Goal: Task Accomplishment & Management: Manage account settings

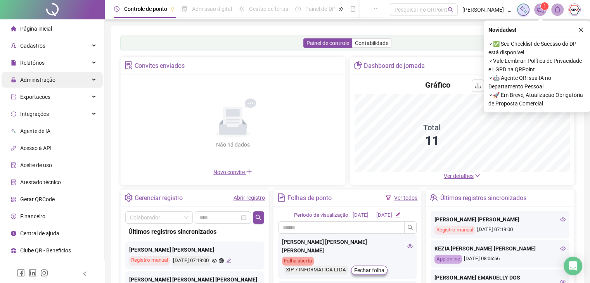
click at [74, 74] on div "Administração" at bounding box center [52, 80] width 101 height 16
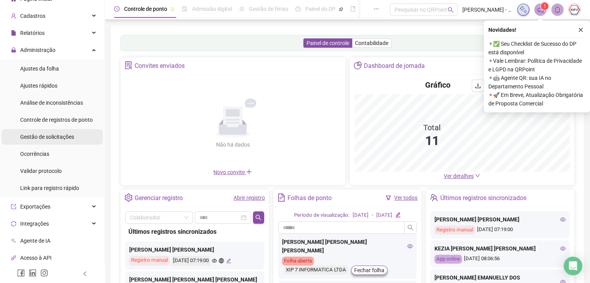
scroll to position [39, 0]
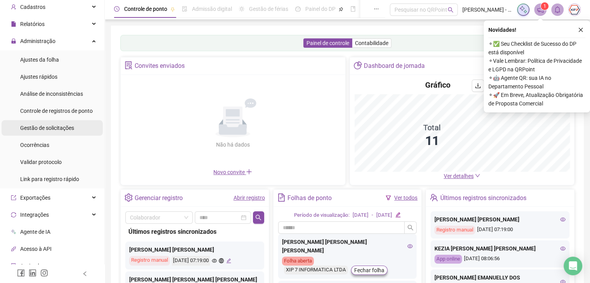
click at [69, 128] on span "Gestão de solicitações" at bounding box center [47, 128] width 54 height 6
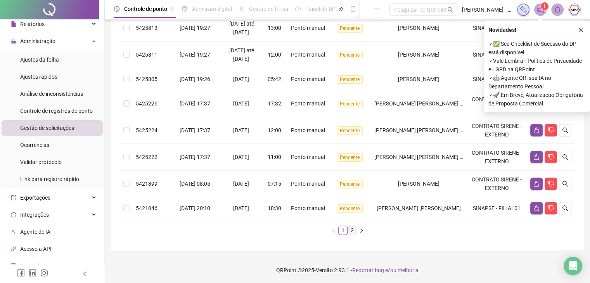
click at [351, 233] on link "2" at bounding box center [352, 230] width 9 height 9
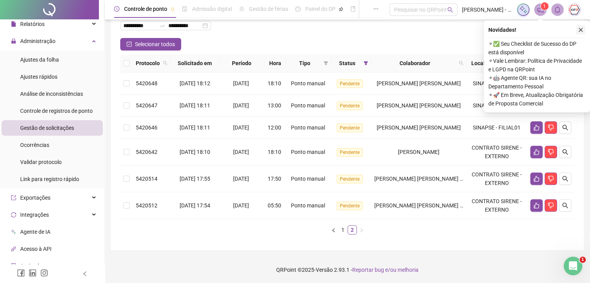
click at [580, 28] on icon "close" at bounding box center [580, 29] width 5 height 5
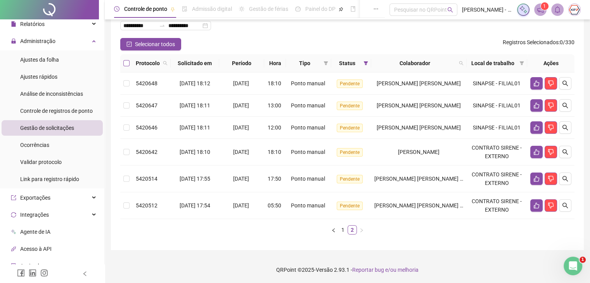
click at [126, 59] on label at bounding box center [126, 63] width 6 height 9
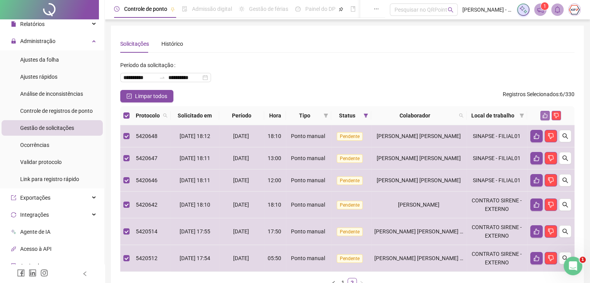
click at [546, 115] on icon "like" at bounding box center [544, 115] width 5 height 5
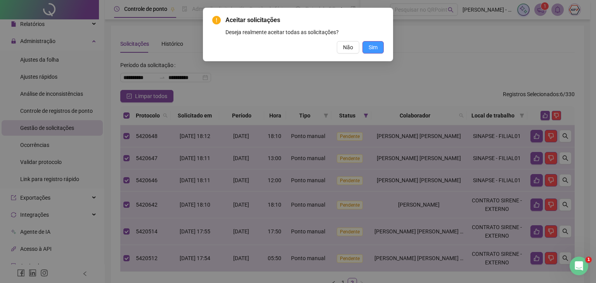
click at [378, 45] on button "Sim" at bounding box center [372, 47] width 21 height 12
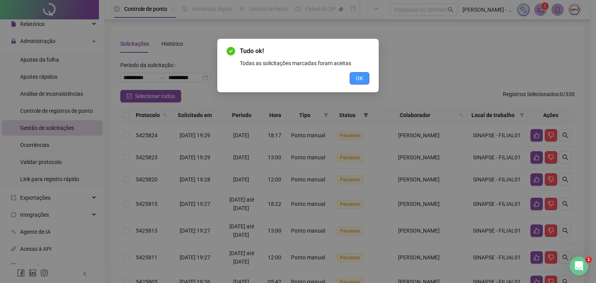
click at [365, 80] on button "OK" at bounding box center [360, 78] width 20 height 12
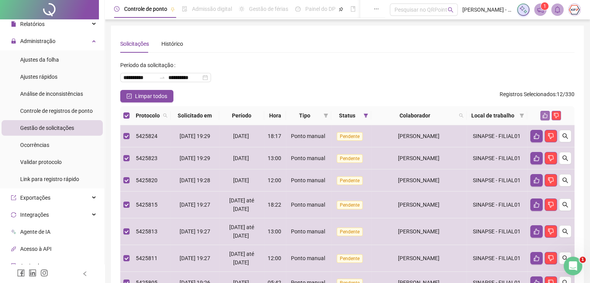
click at [543, 113] on icon "like" at bounding box center [544, 115] width 5 height 5
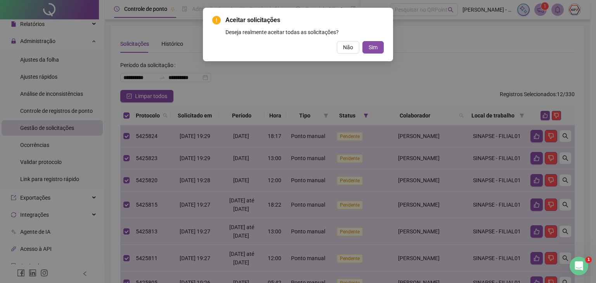
click at [366, 54] on div "Aceitar solicitações Deseja realmente aceitar todas as solicitações? Não Sim" at bounding box center [298, 35] width 190 height 54
click at [373, 47] on span "Sim" at bounding box center [373, 47] width 9 height 9
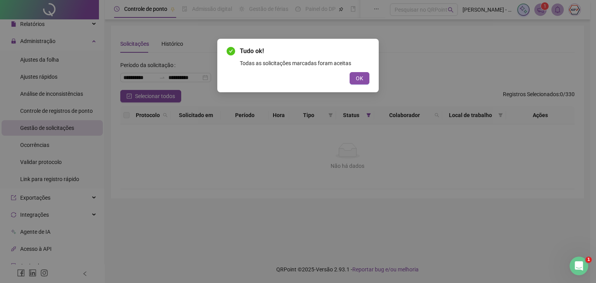
click at [351, 79] on button "OK" at bounding box center [360, 78] width 20 height 12
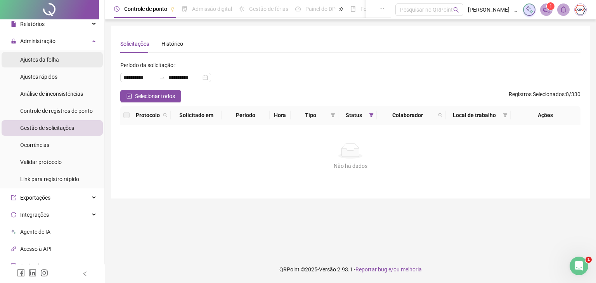
click at [33, 57] on span "Ajustes da folha" at bounding box center [39, 60] width 39 height 6
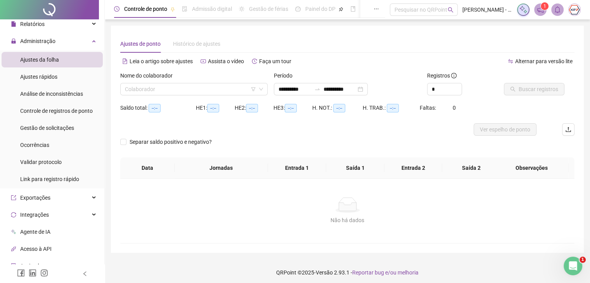
type input "**********"
click at [259, 87] on icon "down" at bounding box center [261, 89] width 5 height 5
click at [258, 92] on span at bounding box center [194, 89] width 138 height 12
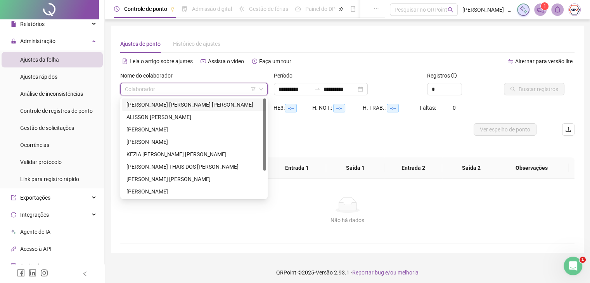
click at [182, 107] on div "[PERSON_NAME] [PERSON_NAME] [PERSON_NAME]" at bounding box center [193, 104] width 135 height 9
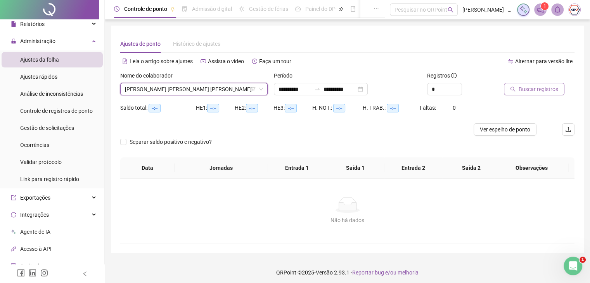
click at [538, 93] on button "Buscar registros" at bounding box center [534, 89] width 61 height 12
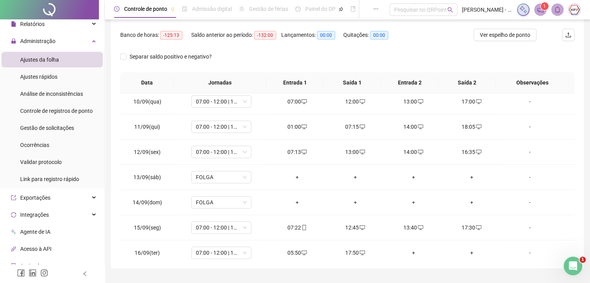
scroll to position [233, 0]
click at [296, 125] on div "01:00" at bounding box center [297, 125] width 46 height 9
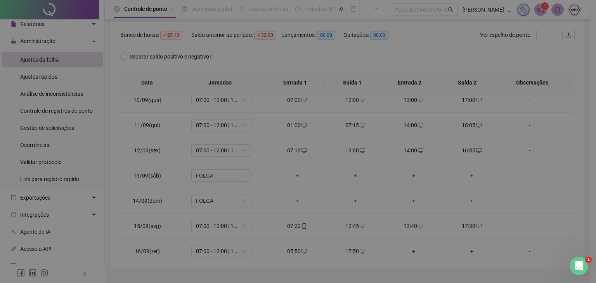
type input "**********"
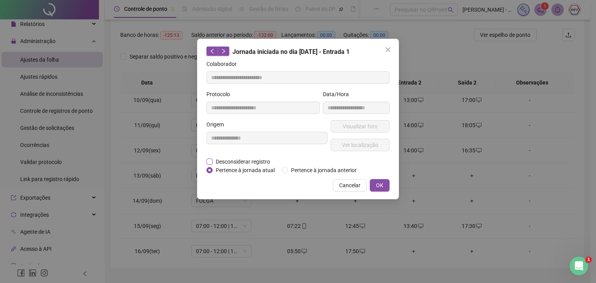
click at [232, 161] on span "Desconsiderar registro" at bounding box center [243, 162] width 61 height 9
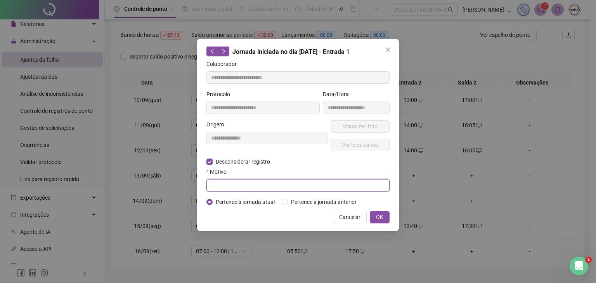
click at [247, 184] on input "text" at bounding box center [297, 185] width 183 height 12
type input "******"
click at [384, 216] on button "OK" at bounding box center [380, 217] width 20 height 12
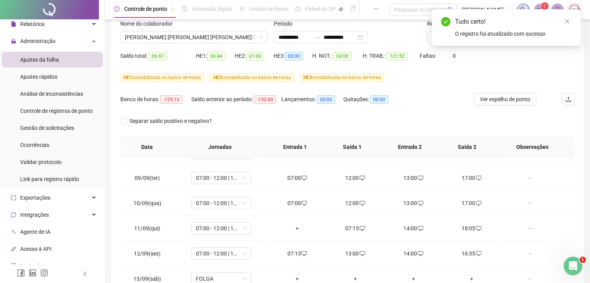
scroll to position [0, 0]
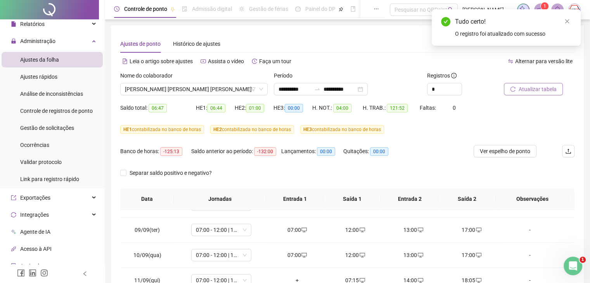
click at [545, 94] on button "Atualizar tabela" at bounding box center [533, 89] width 59 height 12
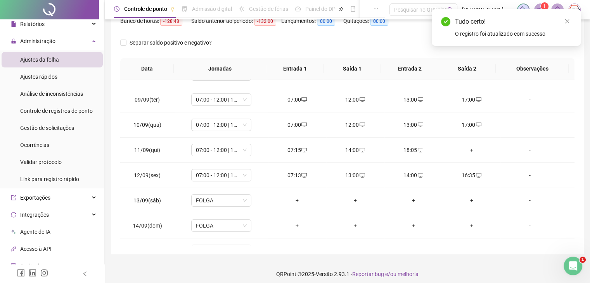
scroll to position [135, 0]
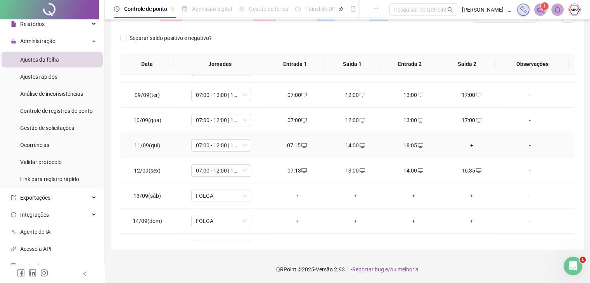
click at [349, 144] on div "14:00" at bounding box center [355, 145] width 46 height 9
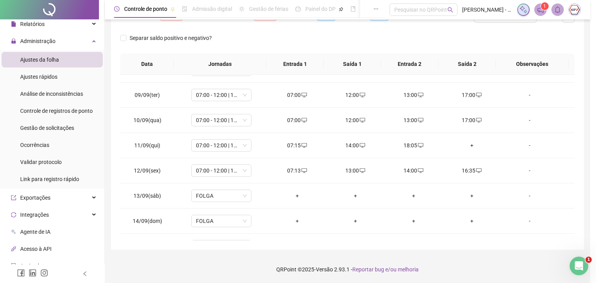
type input "**********"
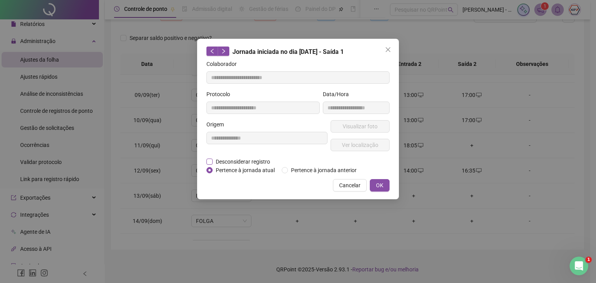
click at [259, 159] on span "Desconsiderar registro" at bounding box center [243, 162] width 61 height 9
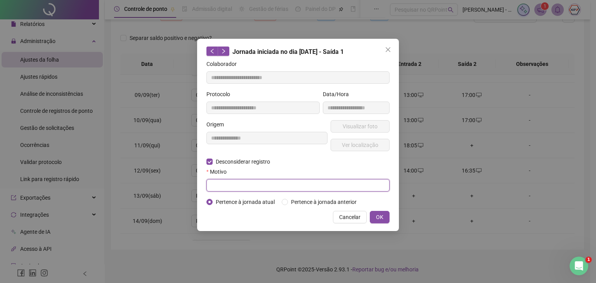
click at [246, 189] on input "text" at bounding box center [297, 185] width 183 height 12
type input "******"
click at [384, 219] on button "OK" at bounding box center [380, 217] width 20 height 12
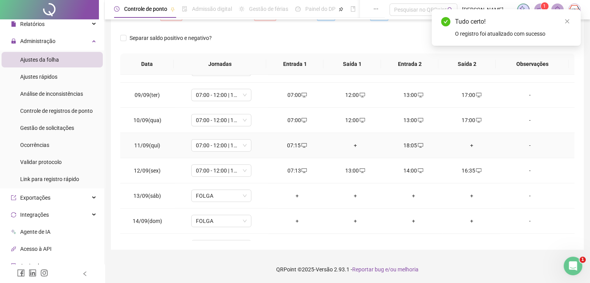
click at [406, 146] on div "18:05" at bounding box center [414, 145] width 46 height 9
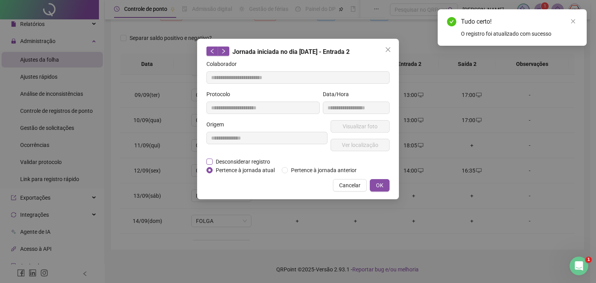
click at [249, 159] on span "Desconsiderar registro" at bounding box center [243, 162] width 61 height 9
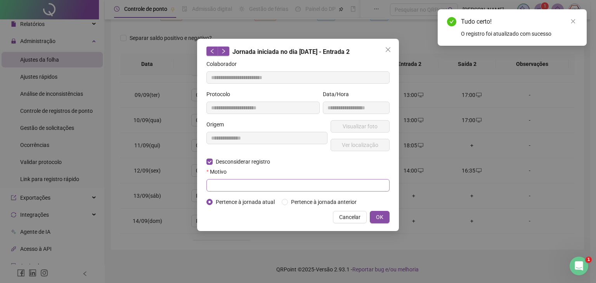
click at [251, 175] on div "Motivo" at bounding box center [297, 174] width 183 height 12
click at [253, 191] on input "text" at bounding box center [297, 185] width 183 height 12
type input "******"
click at [385, 215] on button "OK" at bounding box center [380, 217] width 20 height 12
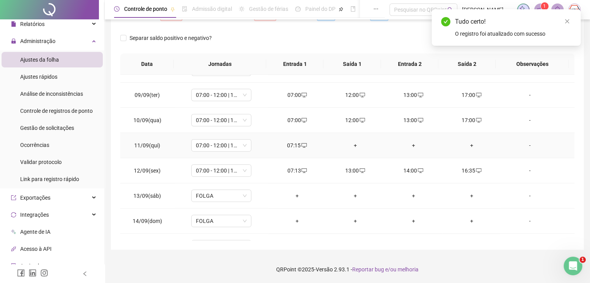
click at [352, 144] on div "+" at bounding box center [355, 145] width 46 height 9
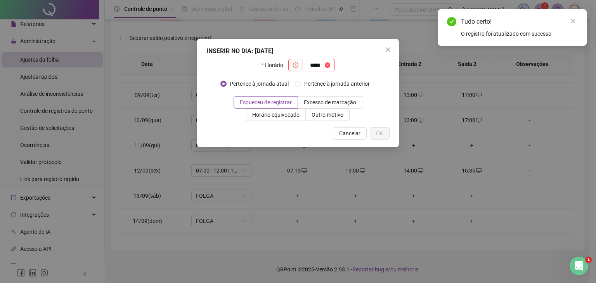
type input "*****"
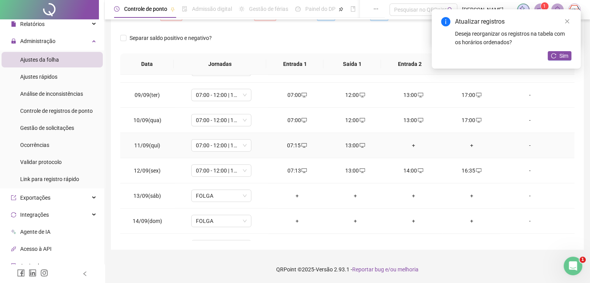
click at [414, 143] on div "+" at bounding box center [414, 145] width 46 height 9
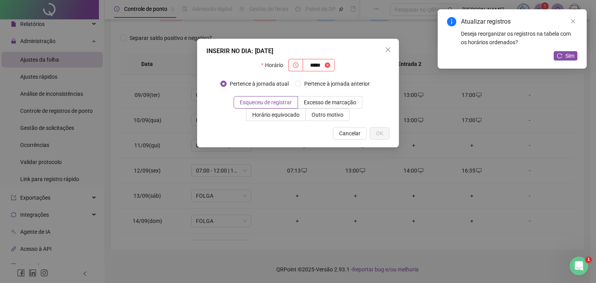
type input "*****"
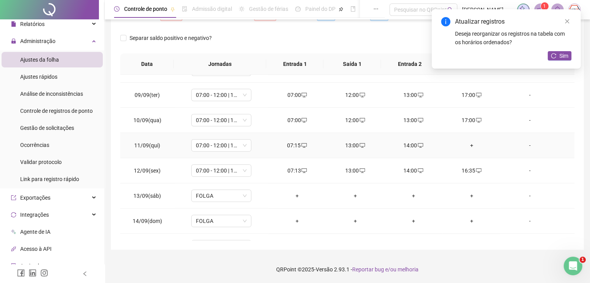
click at [468, 143] on div "+" at bounding box center [472, 145] width 46 height 9
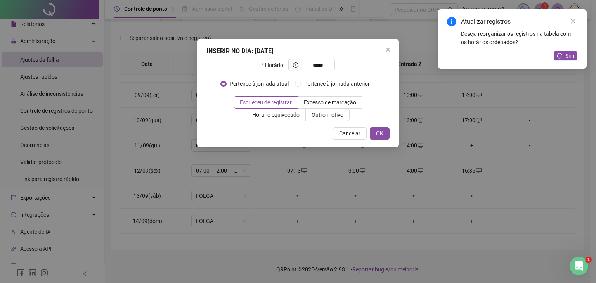
type input "*****"
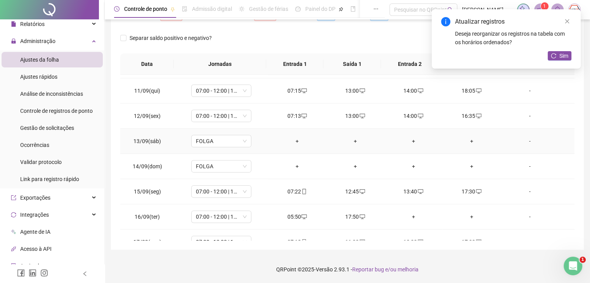
scroll to position [261, 0]
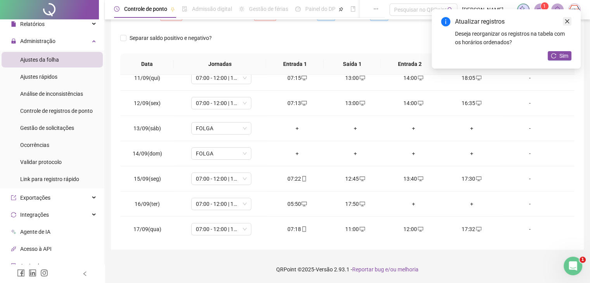
click at [566, 22] on icon "close" at bounding box center [566, 21] width 5 height 5
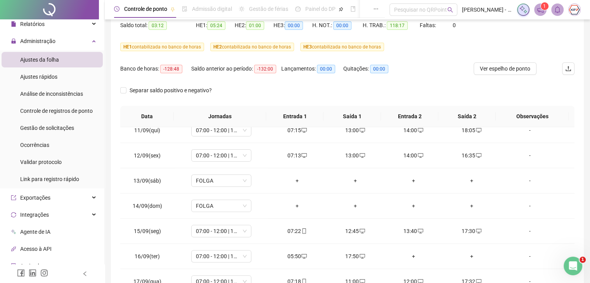
scroll to position [57, 0]
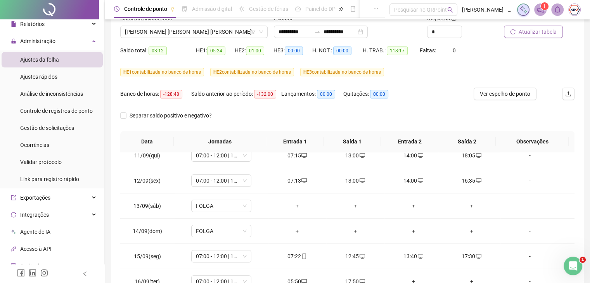
click at [533, 30] on span "Atualizar tabela" at bounding box center [538, 32] width 38 height 9
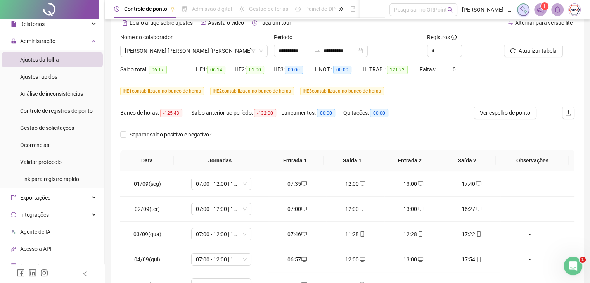
scroll to position [0, 0]
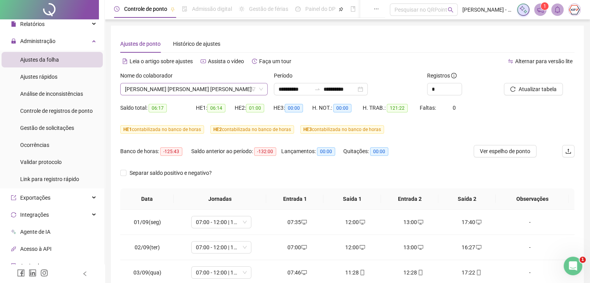
click at [182, 87] on span "[PERSON_NAME] [PERSON_NAME] [PERSON_NAME]" at bounding box center [194, 89] width 138 height 12
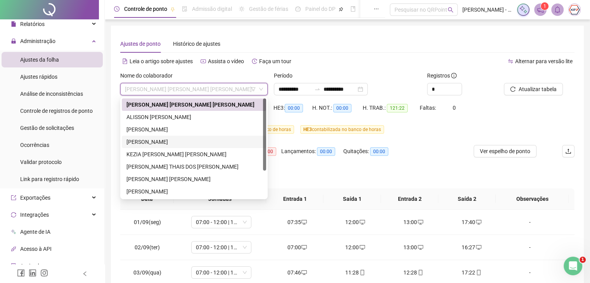
click at [190, 142] on div "[PERSON_NAME]" at bounding box center [193, 142] width 135 height 9
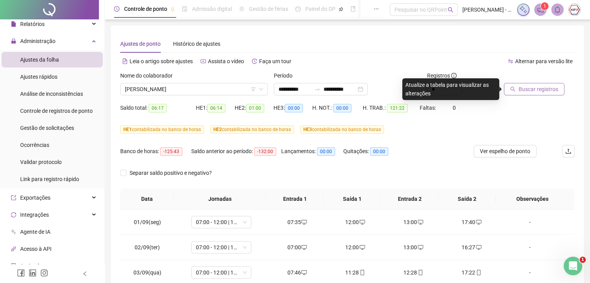
click at [526, 90] on span "Buscar registros" at bounding box center [539, 89] width 40 height 9
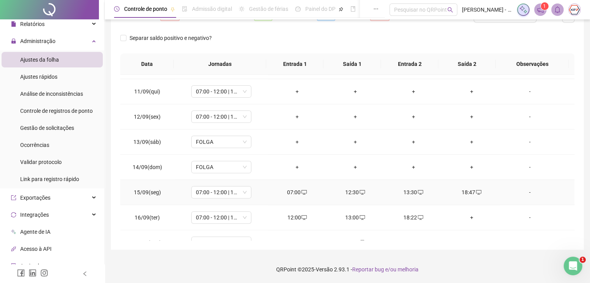
scroll to position [261, 0]
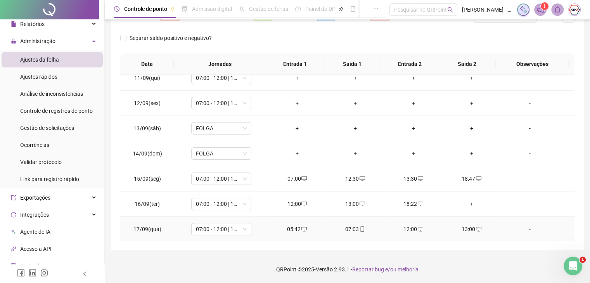
click at [350, 227] on div "07:03" at bounding box center [355, 229] width 46 height 9
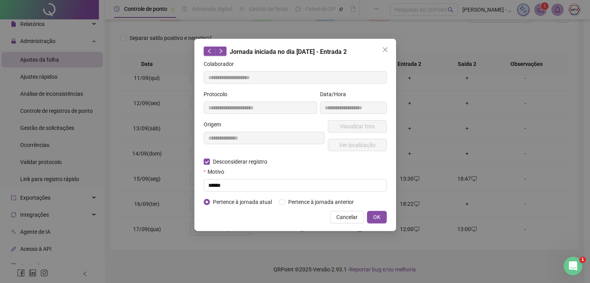
type input "**********"
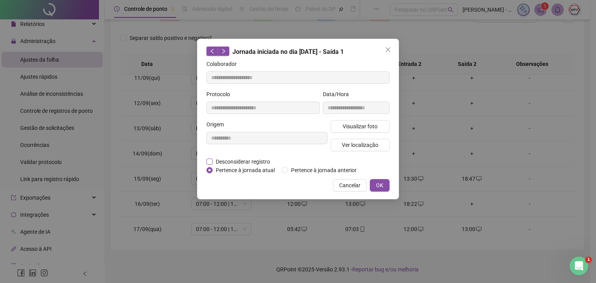
click at [256, 163] on span "Desconsiderar registro" at bounding box center [243, 162] width 61 height 9
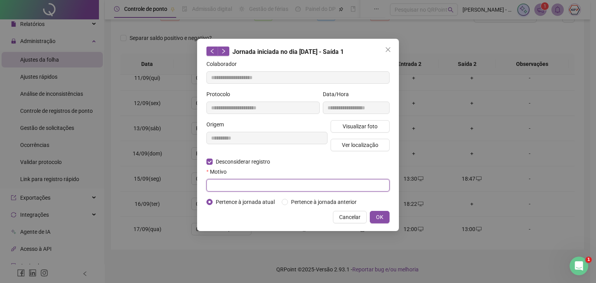
click at [258, 189] on input "text" at bounding box center [297, 185] width 183 height 12
type input "******"
click at [379, 216] on span "OK" at bounding box center [379, 217] width 7 height 9
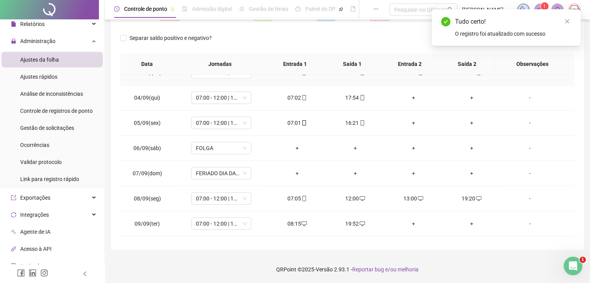
scroll to position [0, 0]
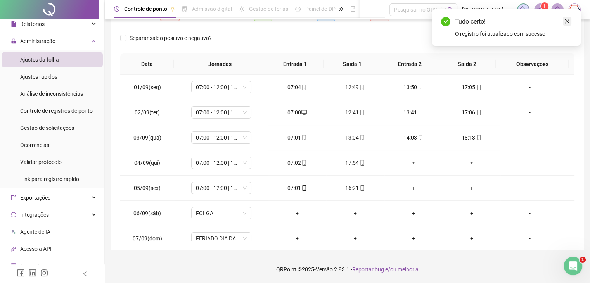
click at [566, 23] on icon "close" at bounding box center [566, 21] width 5 height 5
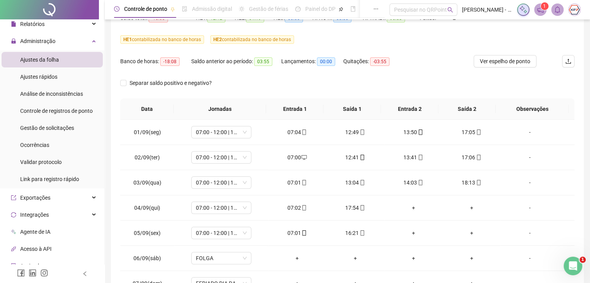
scroll to position [57, 0]
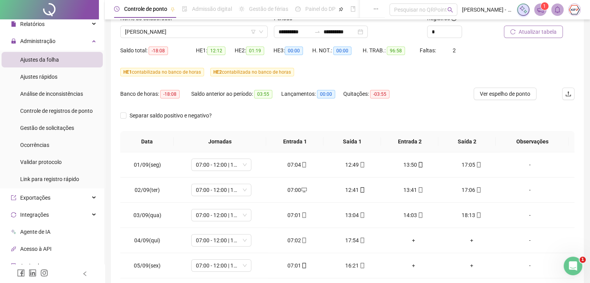
click at [542, 30] on span "Atualizar tabela" at bounding box center [538, 32] width 38 height 9
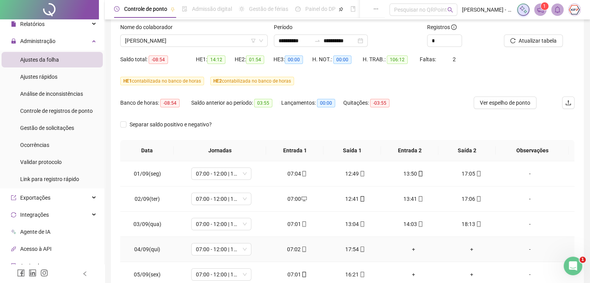
scroll to position [0, 0]
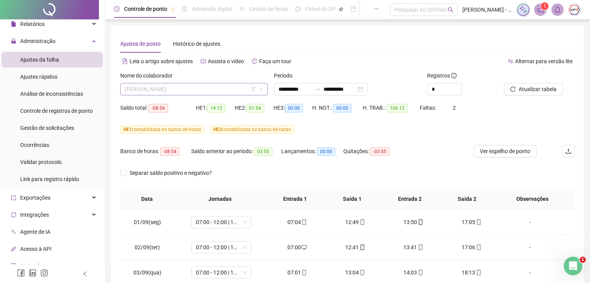
click at [216, 92] on span "[PERSON_NAME]" at bounding box center [194, 89] width 138 height 12
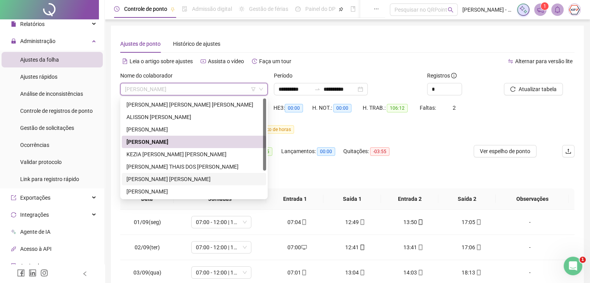
click at [189, 179] on div "[PERSON_NAME] [PERSON_NAME]" at bounding box center [193, 179] width 135 height 9
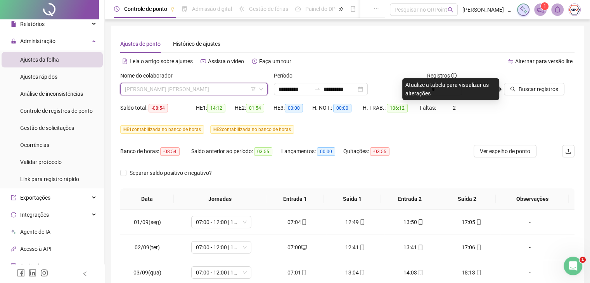
click at [212, 93] on span "[PERSON_NAME] [PERSON_NAME]" at bounding box center [194, 89] width 138 height 12
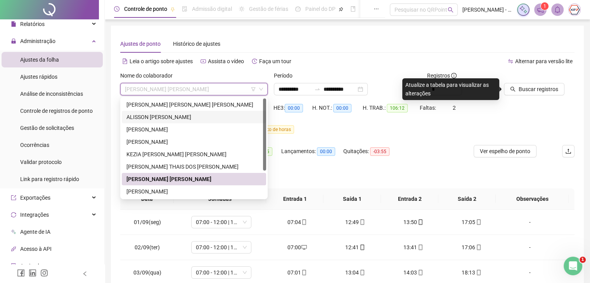
scroll to position [37, 0]
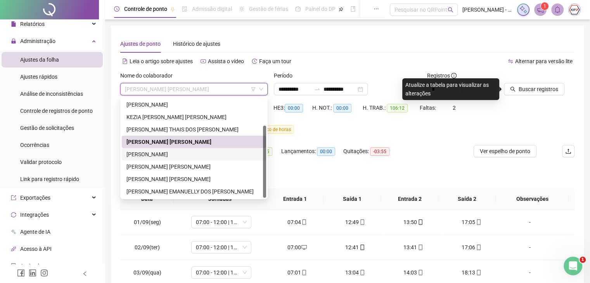
click at [184, 158] on div "[PERSON_NAME]" at bounding box center [193, 154] width 135 height 9
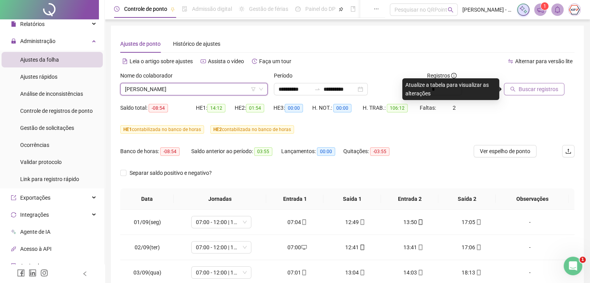
click at [528, 88] on span "Buscar registros" at bounding box center [539, 89] width 40 height 9
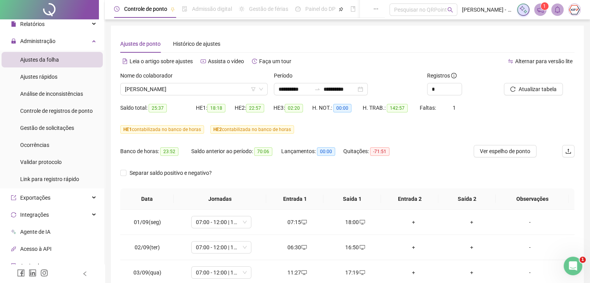
scroll to position [0, 0]
click at [184, 86] on span "[PERSON_NAME]" at bounding box center [194, 89] width 138 height 12
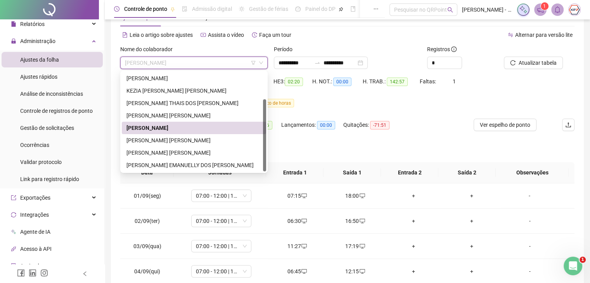
scroll to position [39, 0]
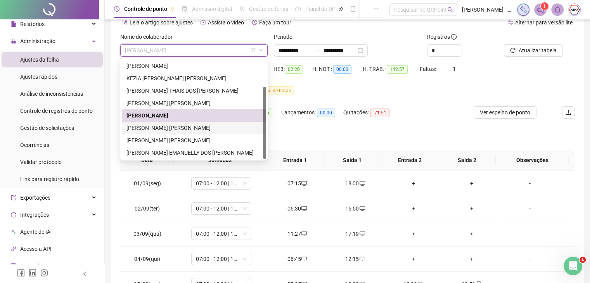
click at [180, 131] on div "[PERSON_NAME] [PERSON_NAME]" at bounding box center [193, 128] width 135 height 9
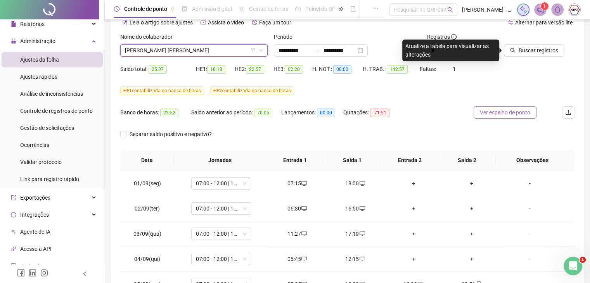
click at [494, 115] on span "Ver espelho de ponto" at bounding box center [505, 112] width 50 height 9
click at [534, 48] on span "Buscar registros" at bounding box center [539, 50] width 40 height 9
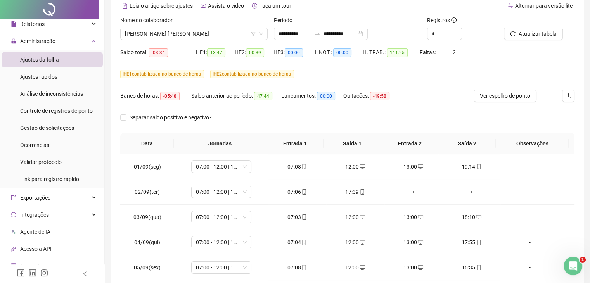
scroll to position [0, 0]
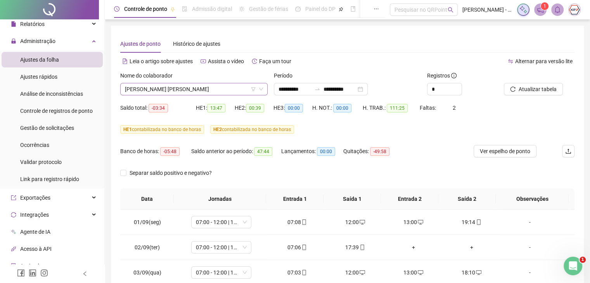
click at [218, 92] on span "[PERSON_NAME] [PERSON_NAME]" at bounding box center [194, 89] width 138 height 12
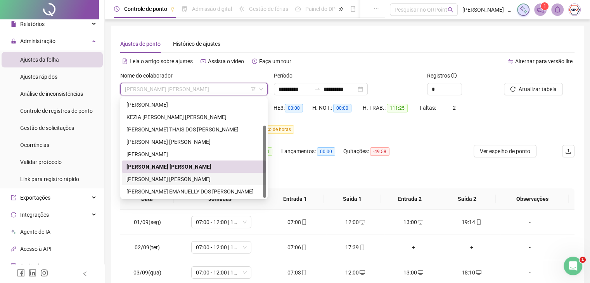
click at [155, 178] on div "[PERSON_NAME] [PERSON_NAME]" at bounding box center [193, 179] width 135 height 9
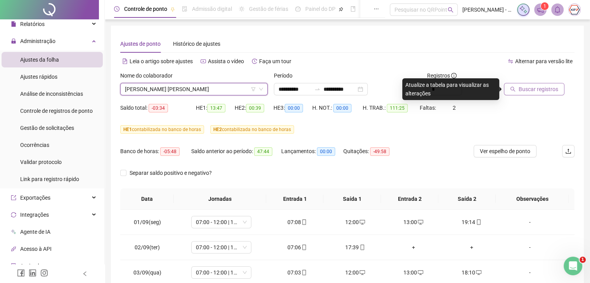
click at [532, 92] on span "Buscar registros" at bounding box center [539, 89] width 40 height 9
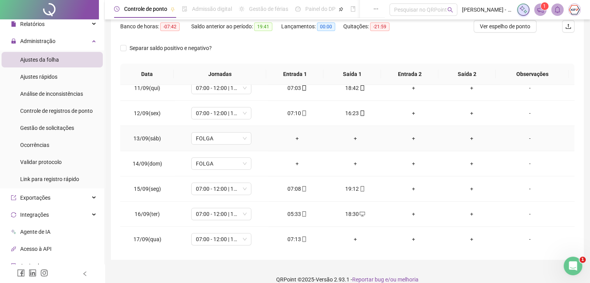
scroll to position [135, 0]
